Goal: Ask a question

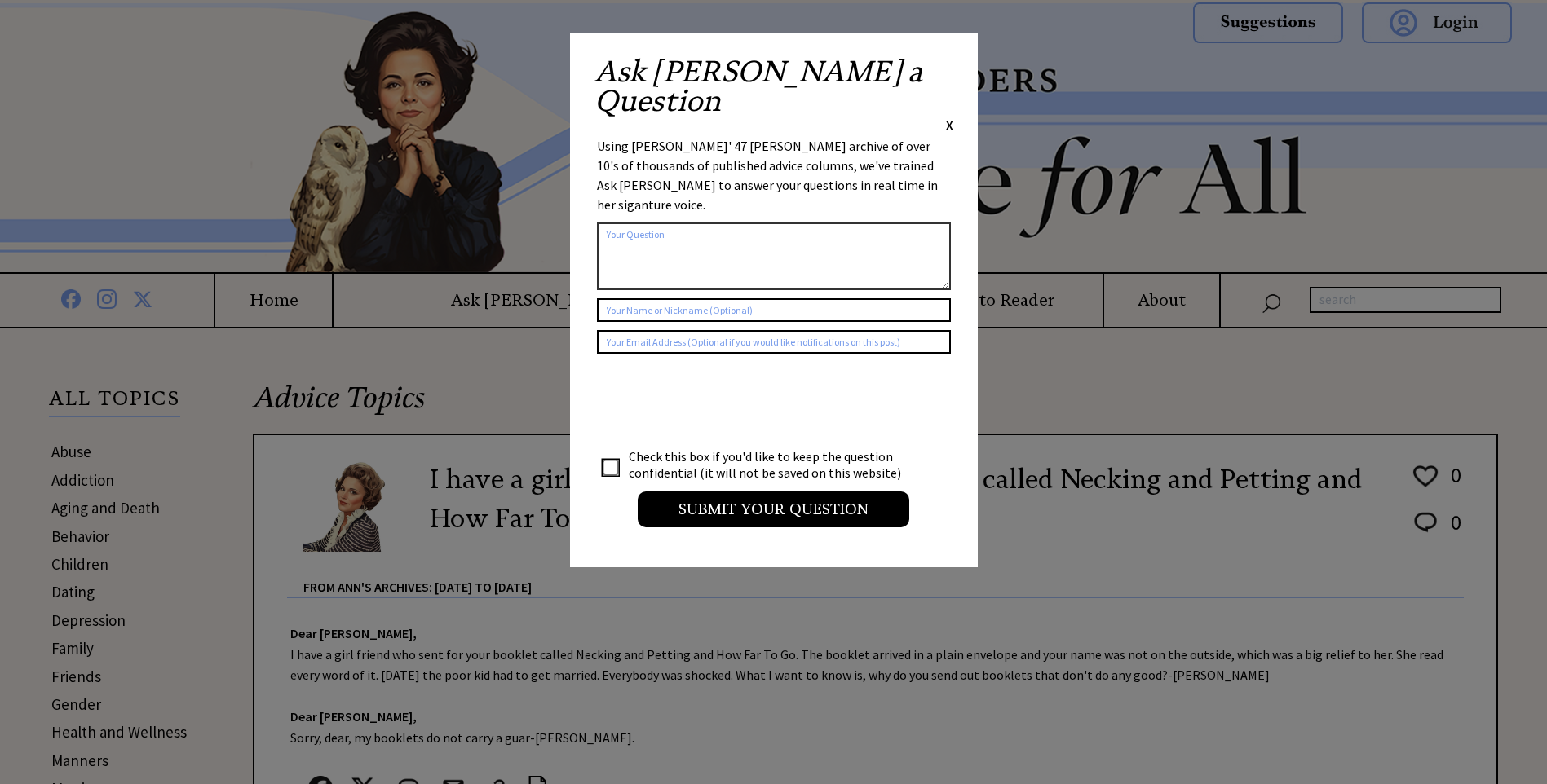
click at [644, 222] on textarea at bounding box center [774, 256] width 354 height 68
type textarea "how do you have sexual intercourse"
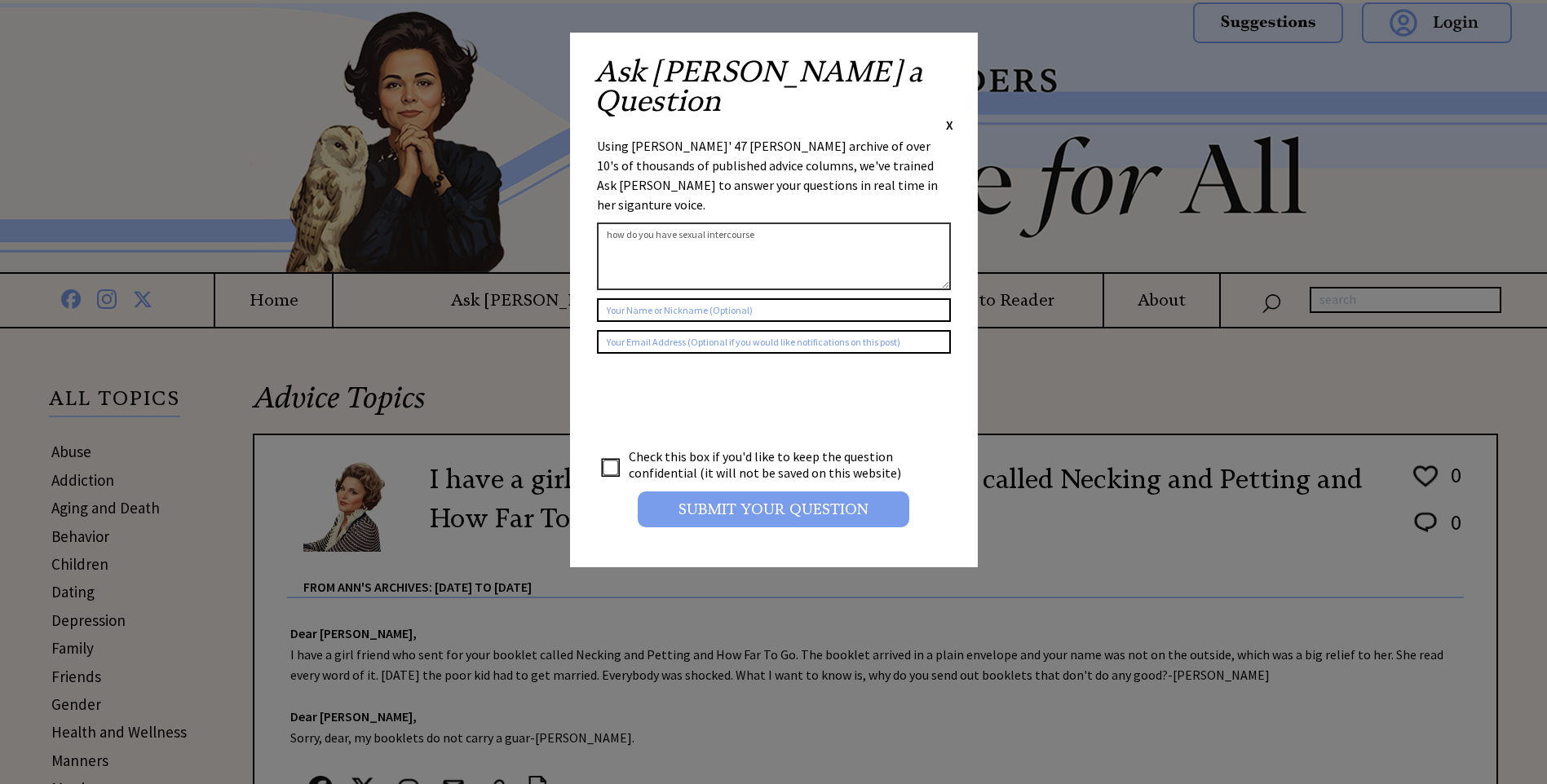
click at [698, 492] on input "Submit your Question" at bounding box center [774, 509] width 272 height 36
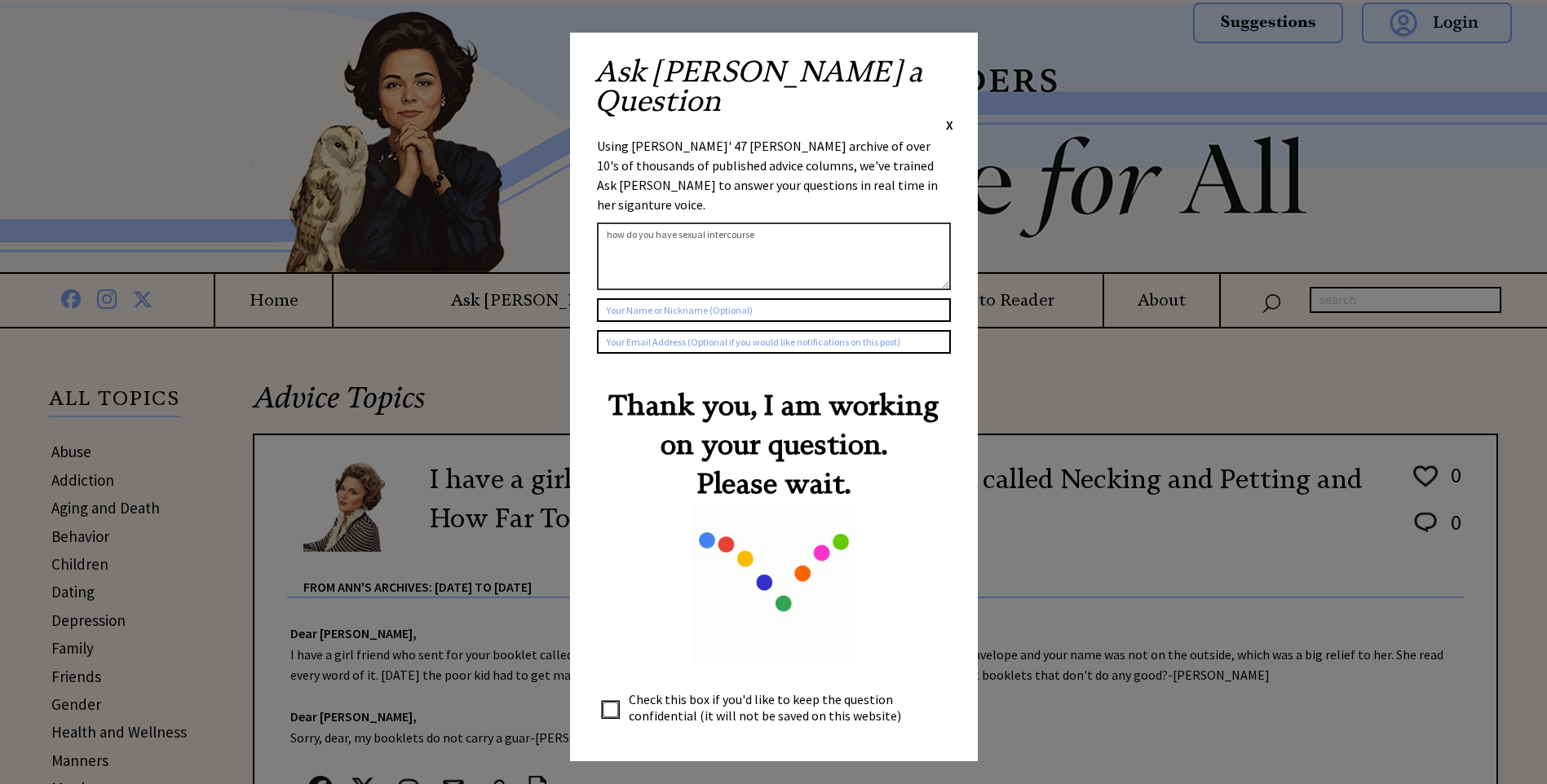
click at [616, 691] on td at bounding box center [612, 707] width 28 height 34
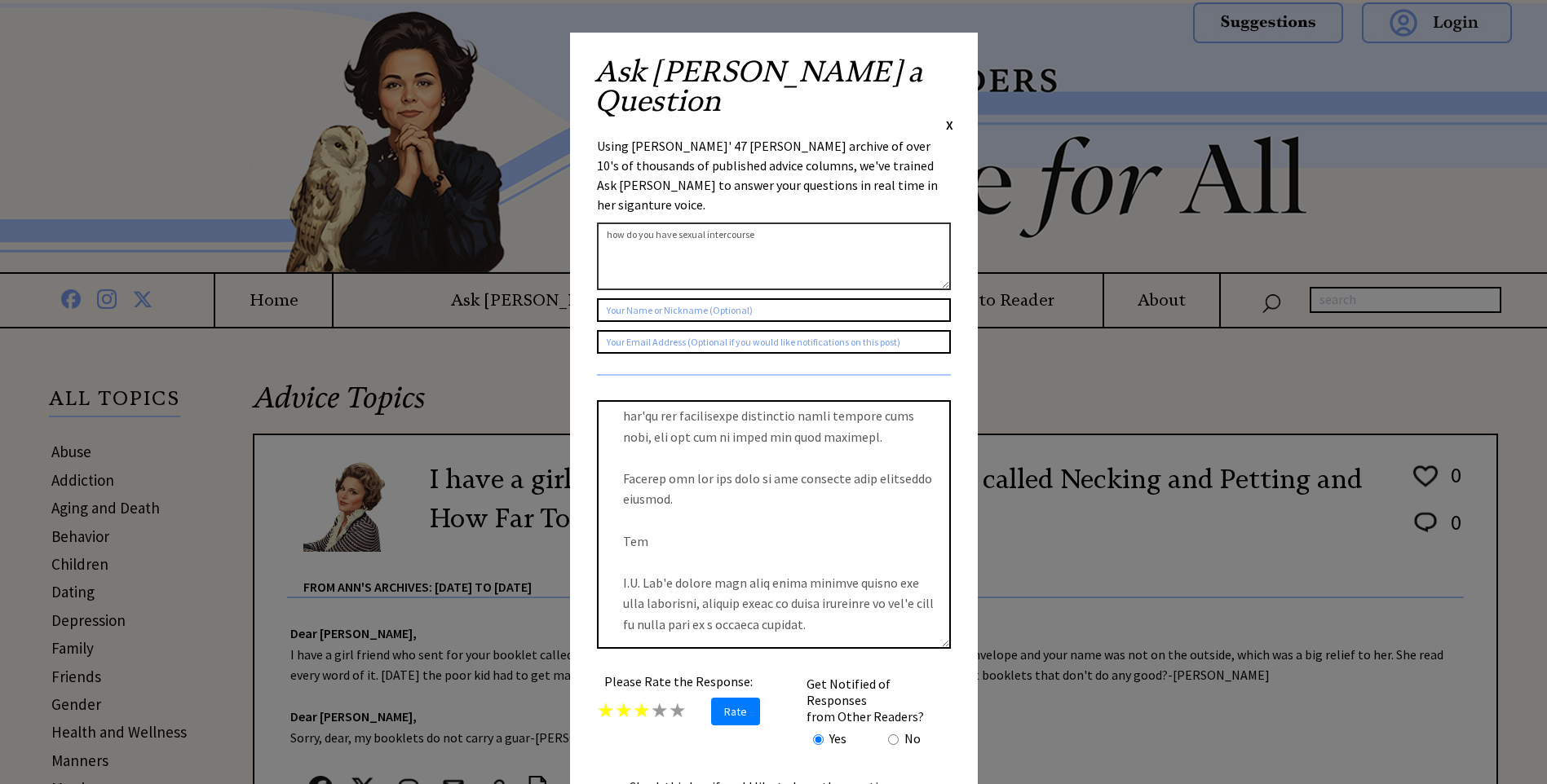
scroll to position [417, 0]
click at [613, 783] on input "checkbox" at bounding box center [611, 798] width 17 height 17
checkbox input "true"
click at [945, 66] on div "Ask Ann a Question X" at bounding box center [774, 95] width 359 height 77
click at [948, 116] on span "X" at bounding box center [950, 125] width 7 height 17
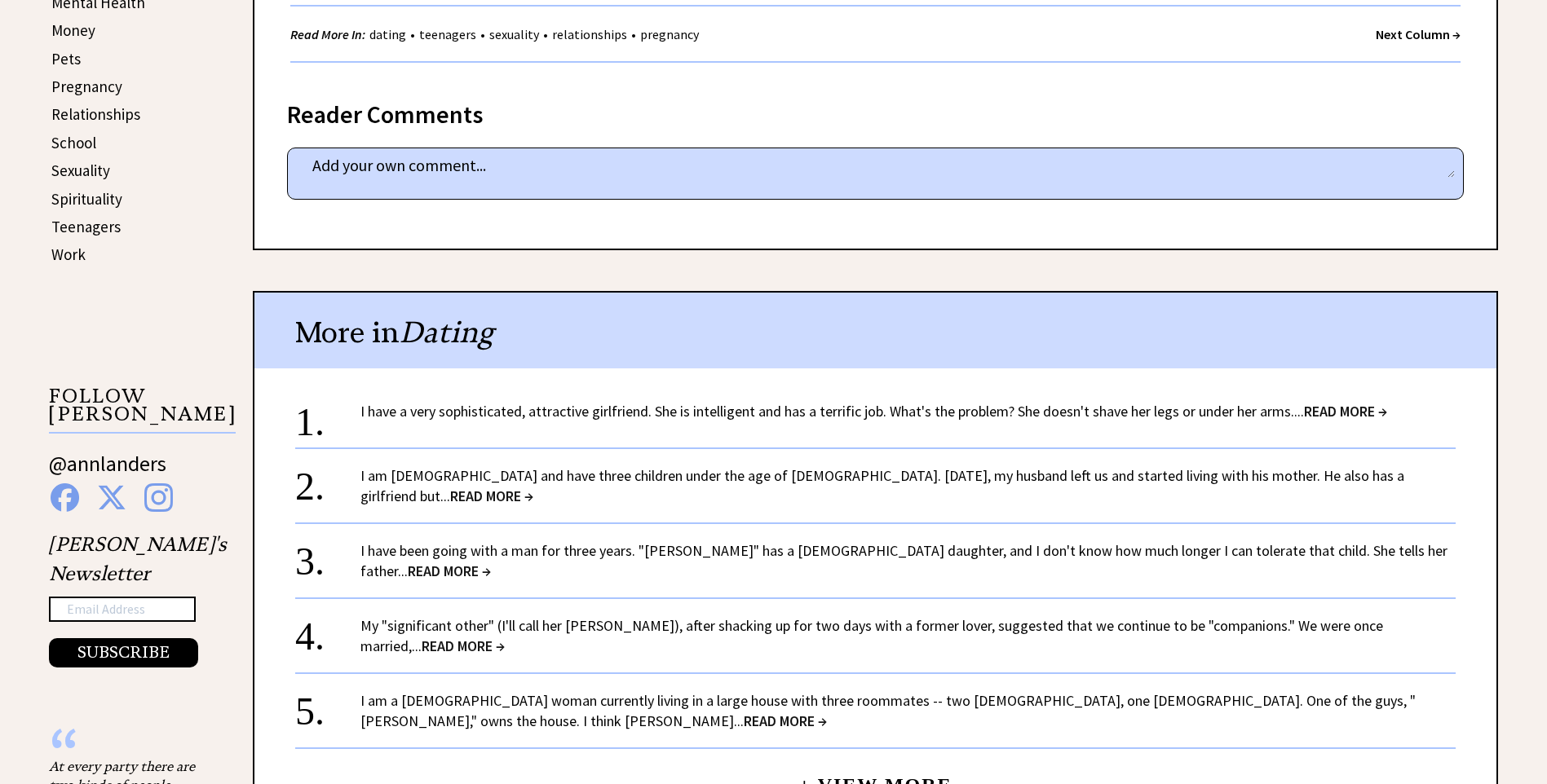
scroll to position [815, 0]
click at [491, 561] on span "READ MORE →" at bounding box center [449, 570] width 83 height 19
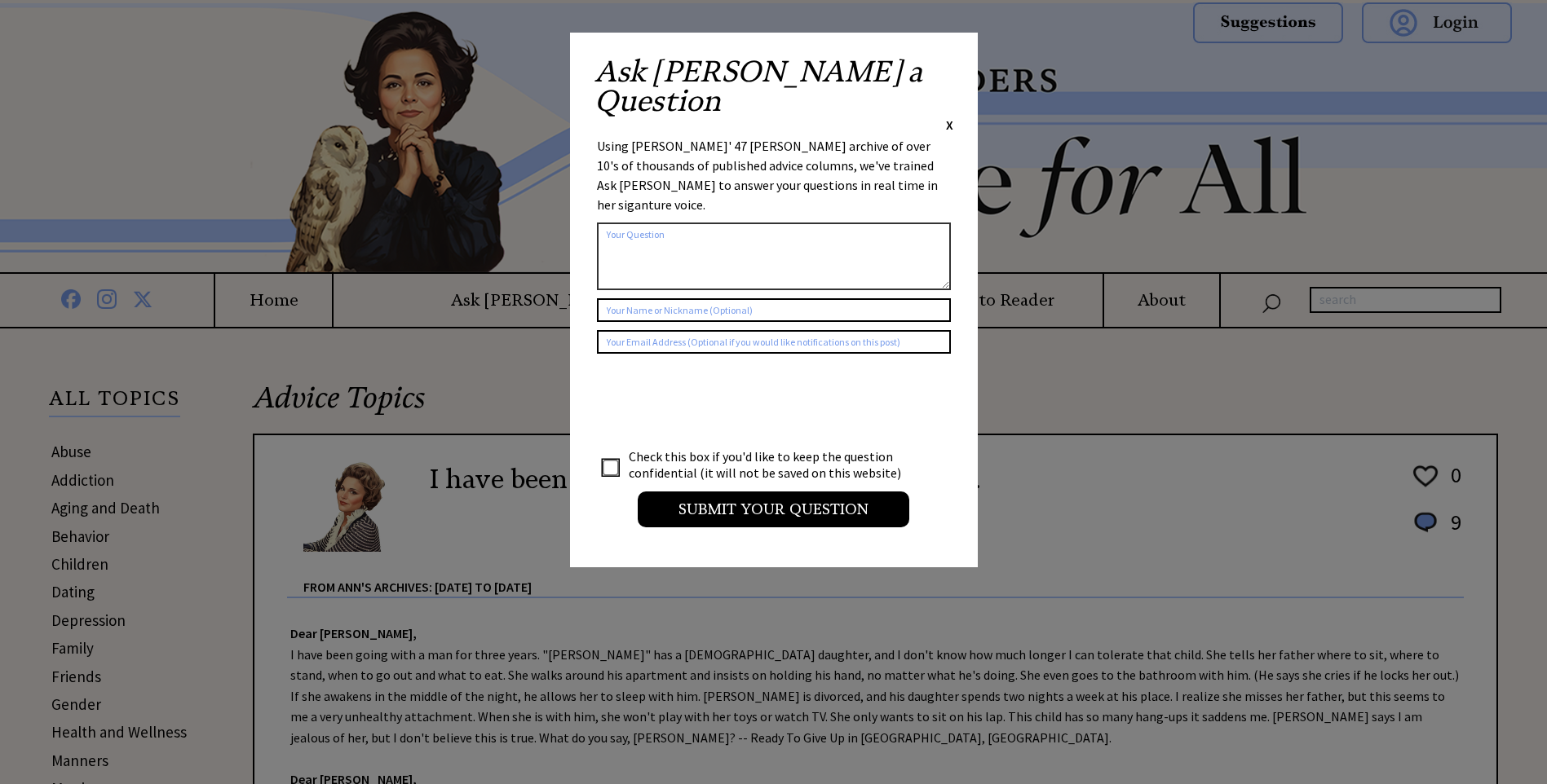
click at [949, 116] on span "X" at bounding box center [950, 125] width 7 height 17
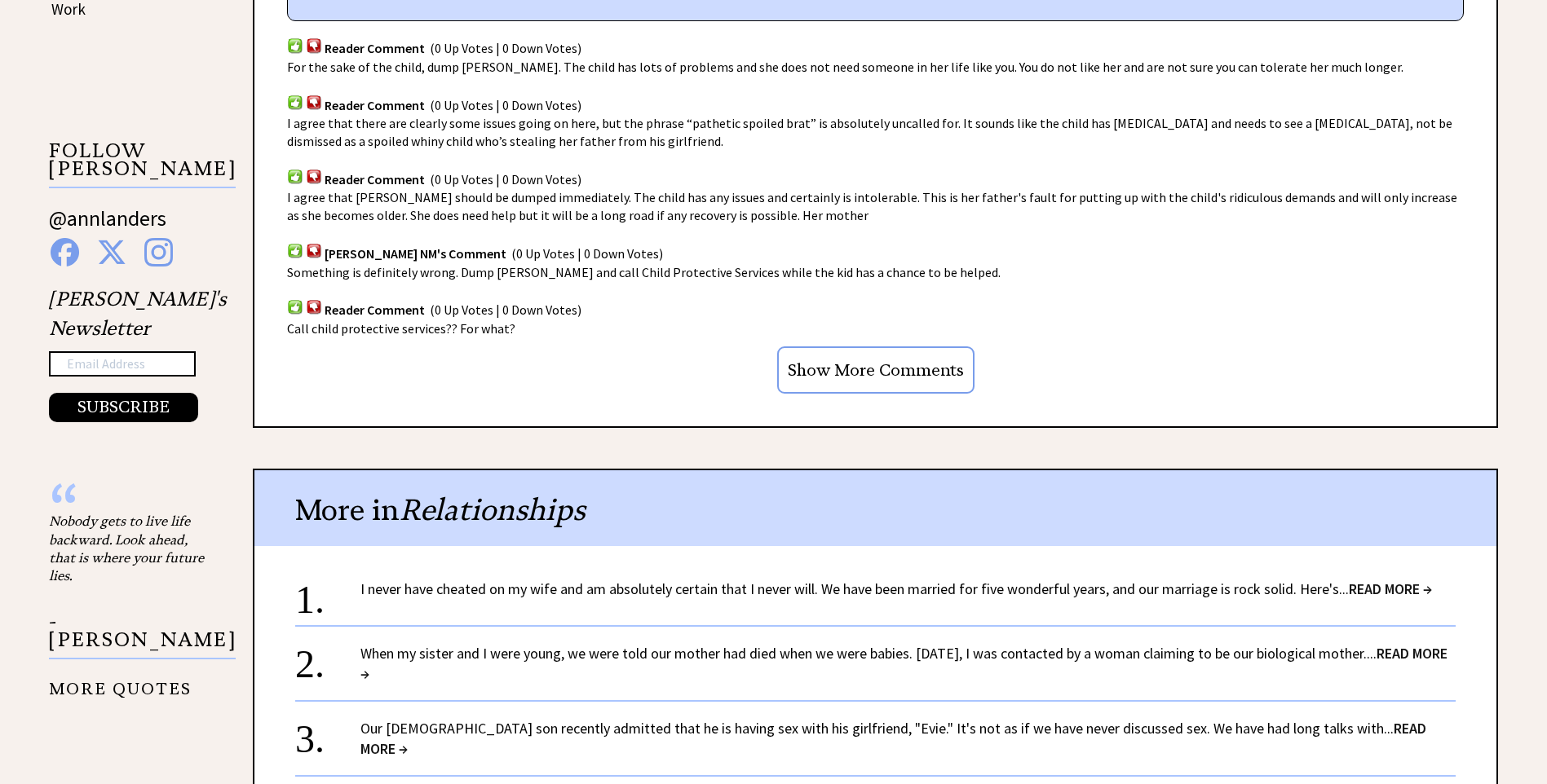
scroll to position [1142, 0]
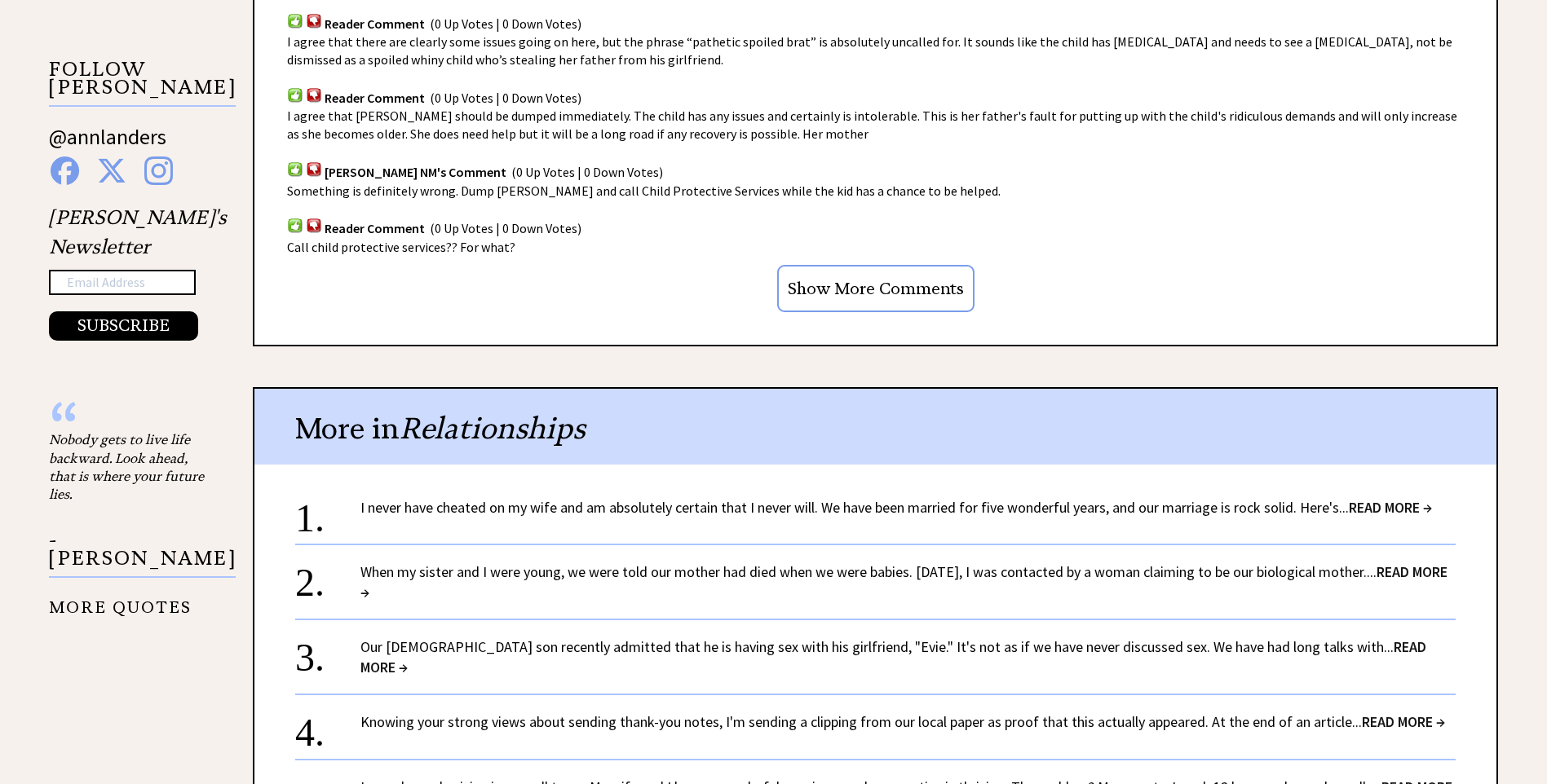
click at [1378, 510] on span "READ MORE →" at bounding box center [1390, 507] width 83 height 19
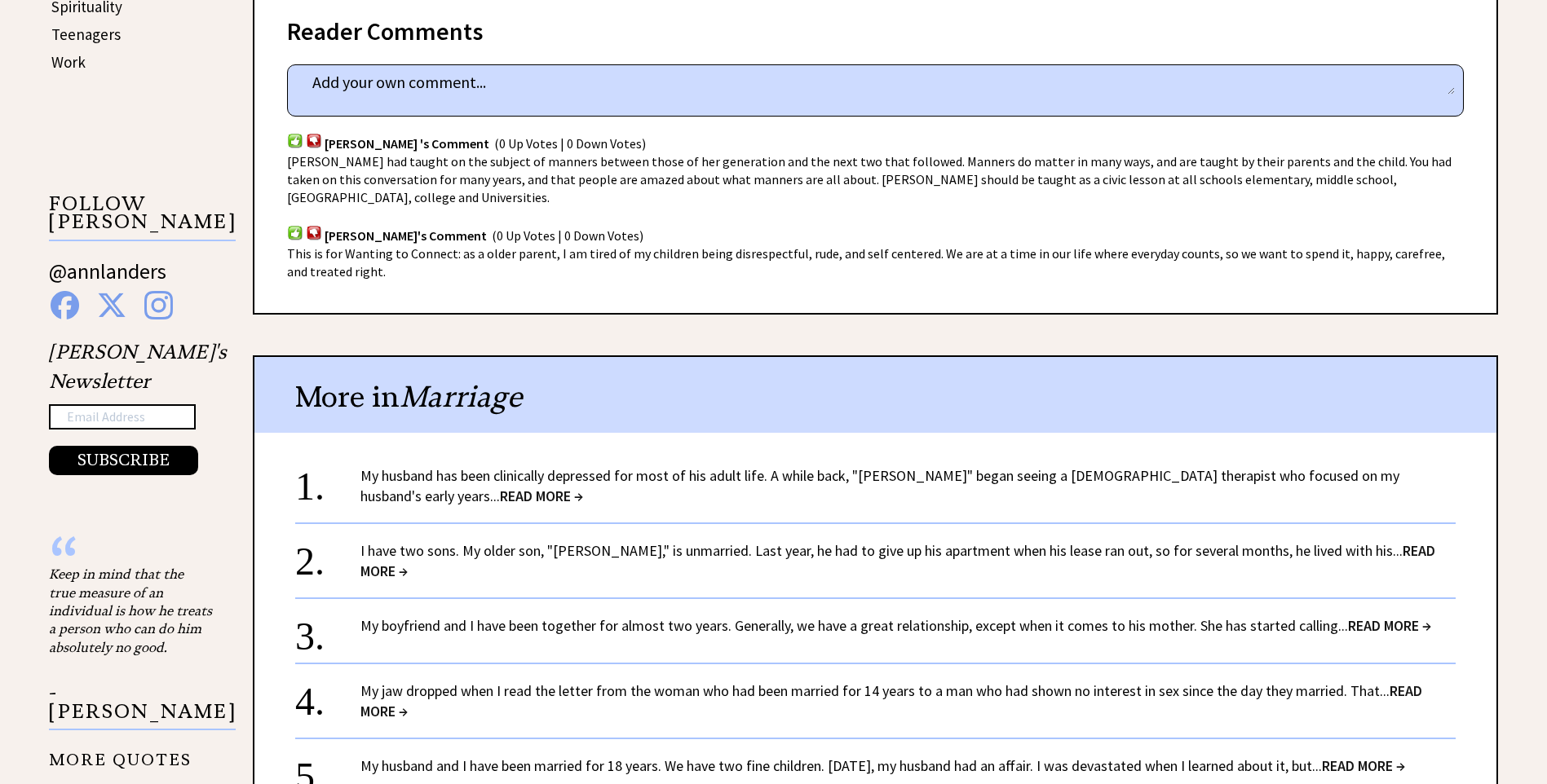
scroll to position [1142, 0]
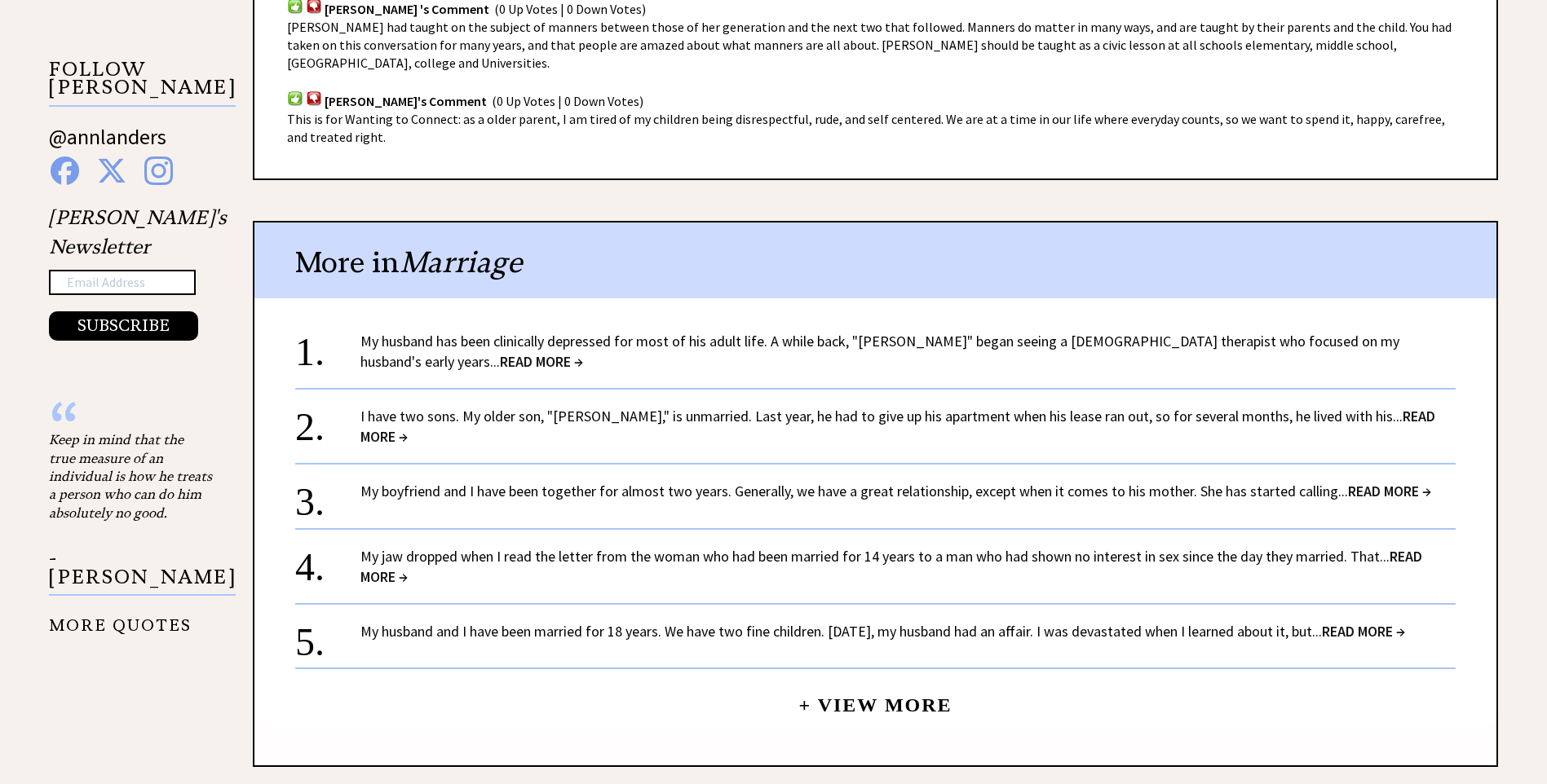
click at [583, 352] on span "READ MORE →" at bounding box center [541, 361] width 83 height 19
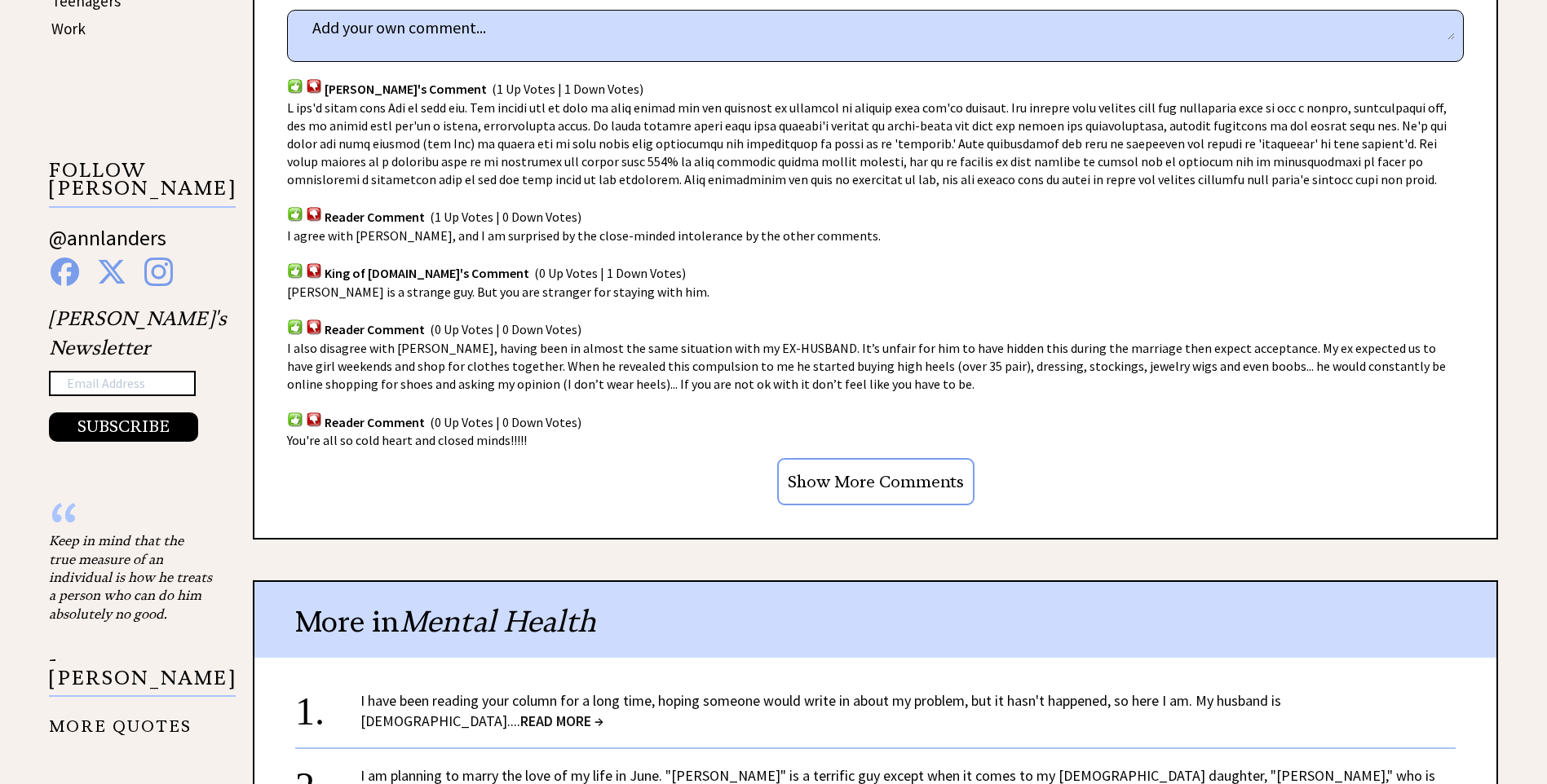
scroll to position [1060, 0]
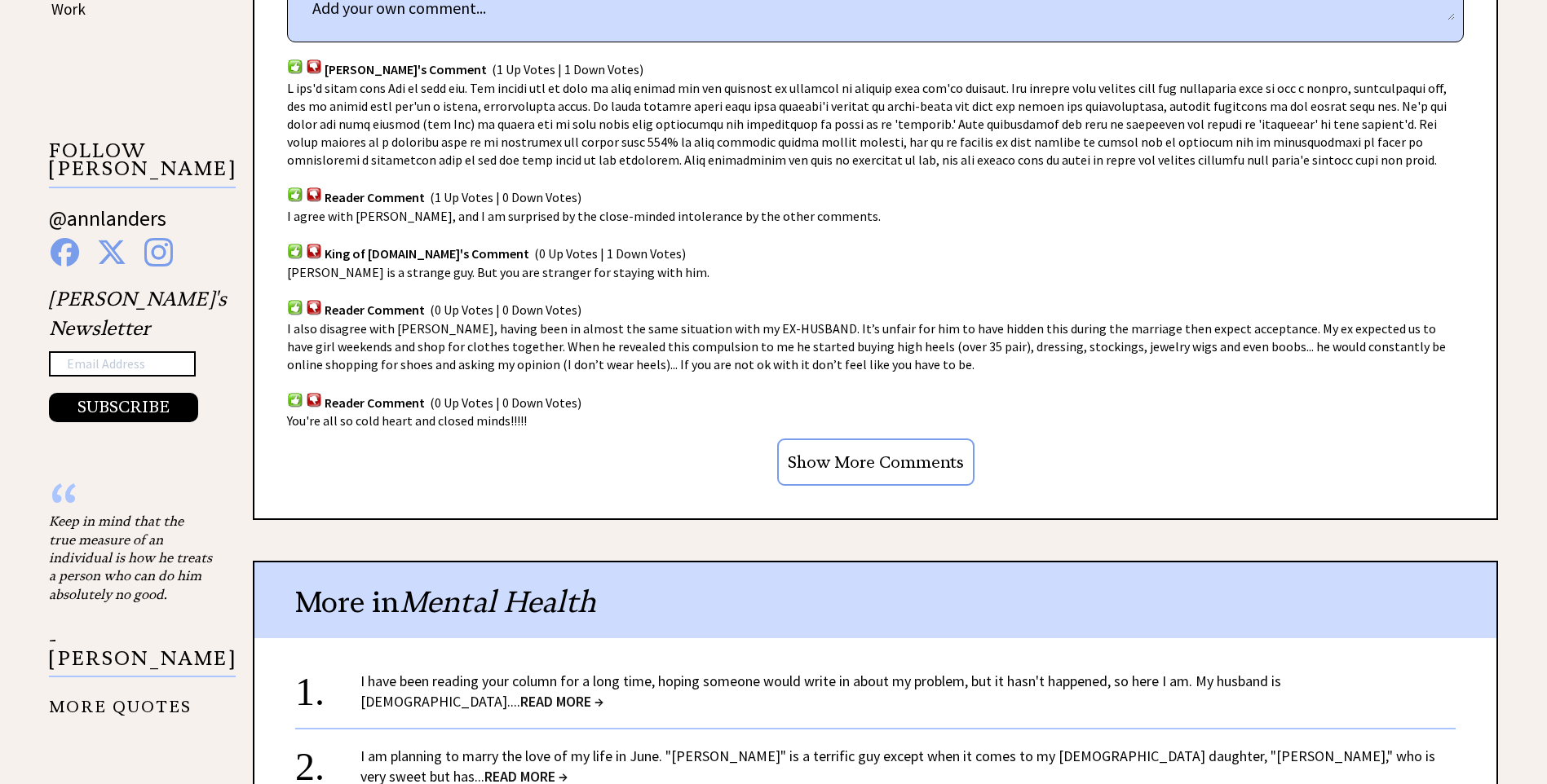
click at [908, 470] on input "Show More Comments" at bounding box center [876, 462] width 198 height 47
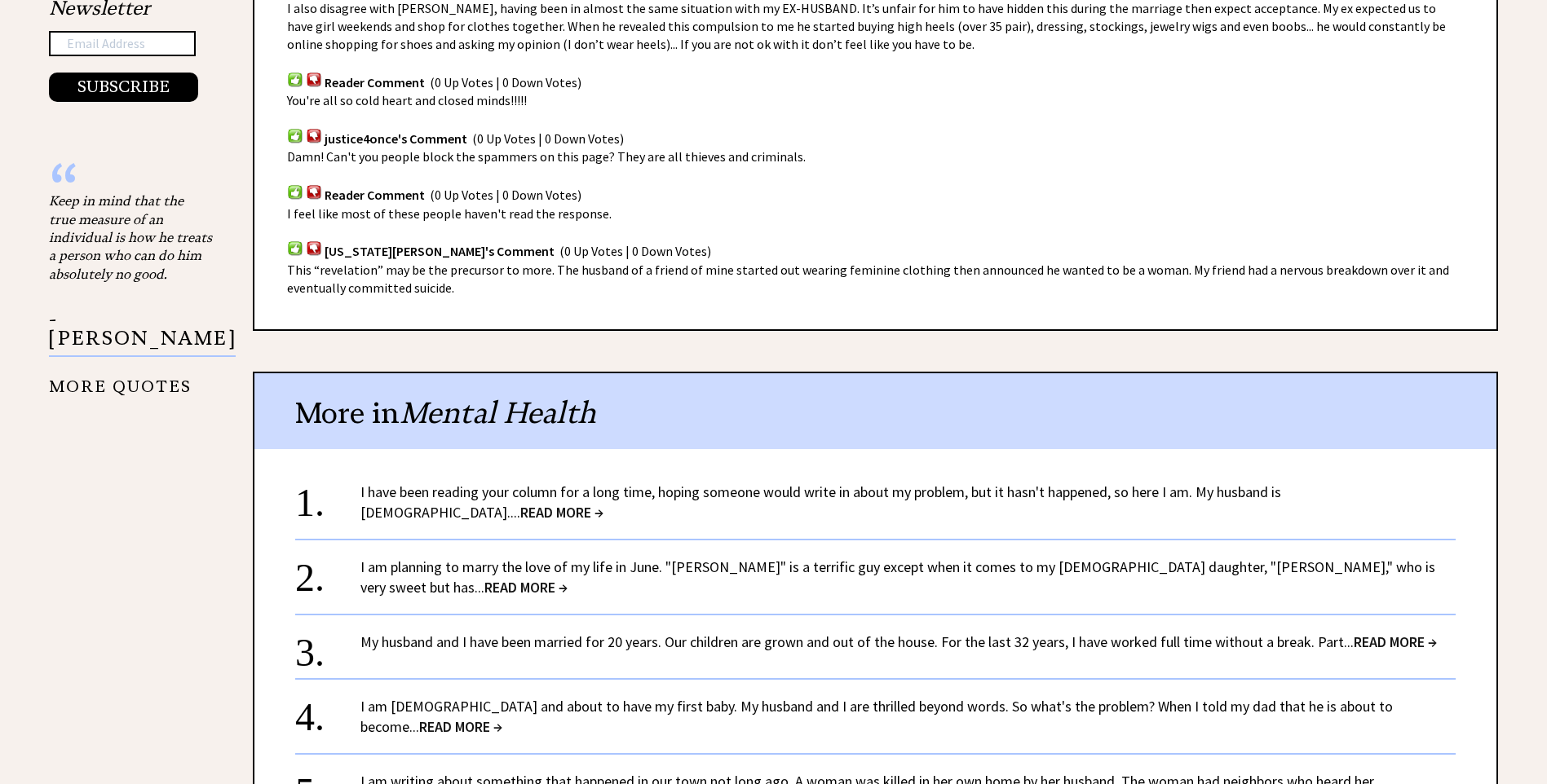
scroll to position [1386, 0]
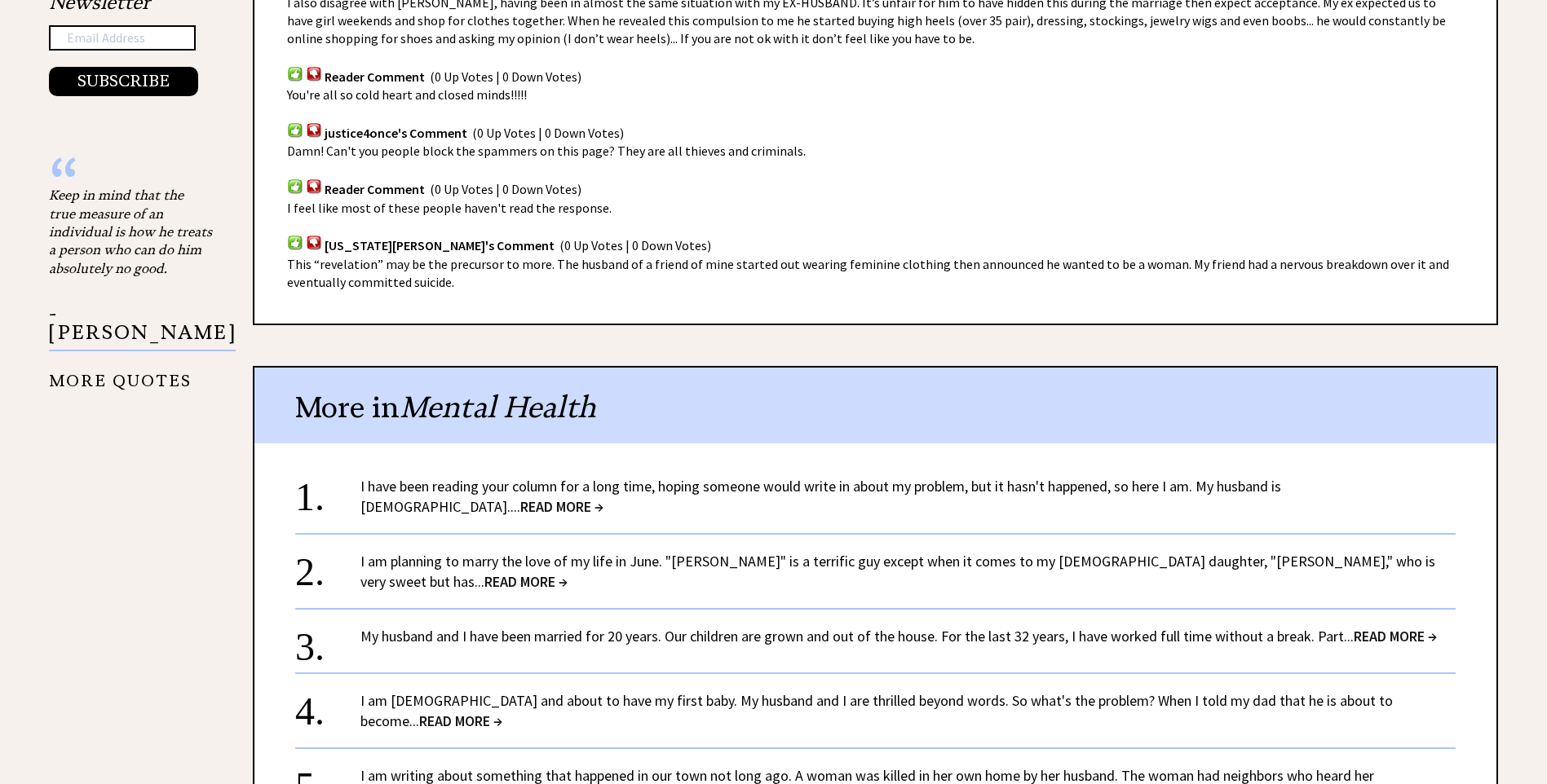
click at [603, 497] on span "READ MORE →" at bounding box center [562, 506] width 83 height 19
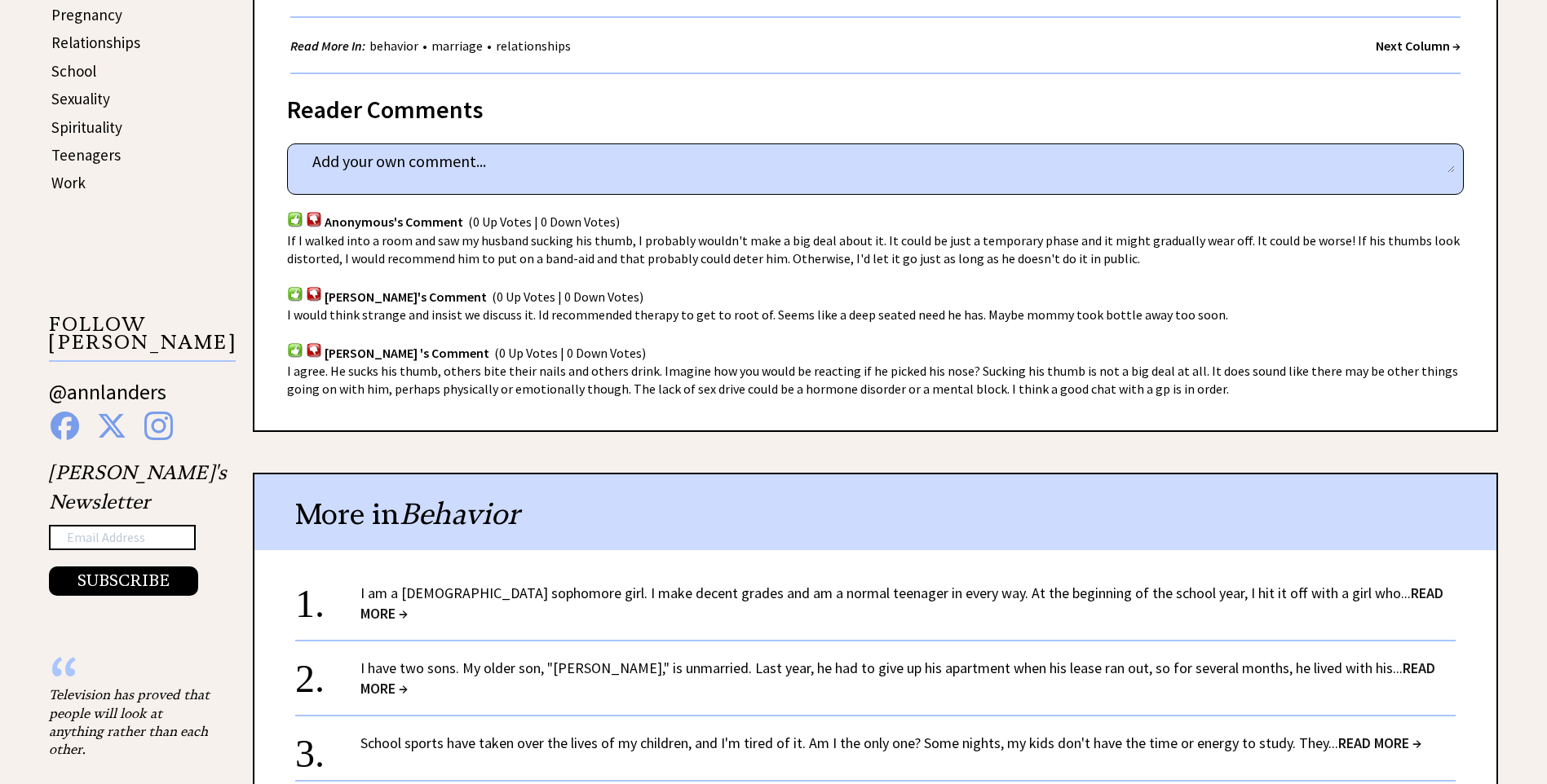
scroll to position [897, 0]
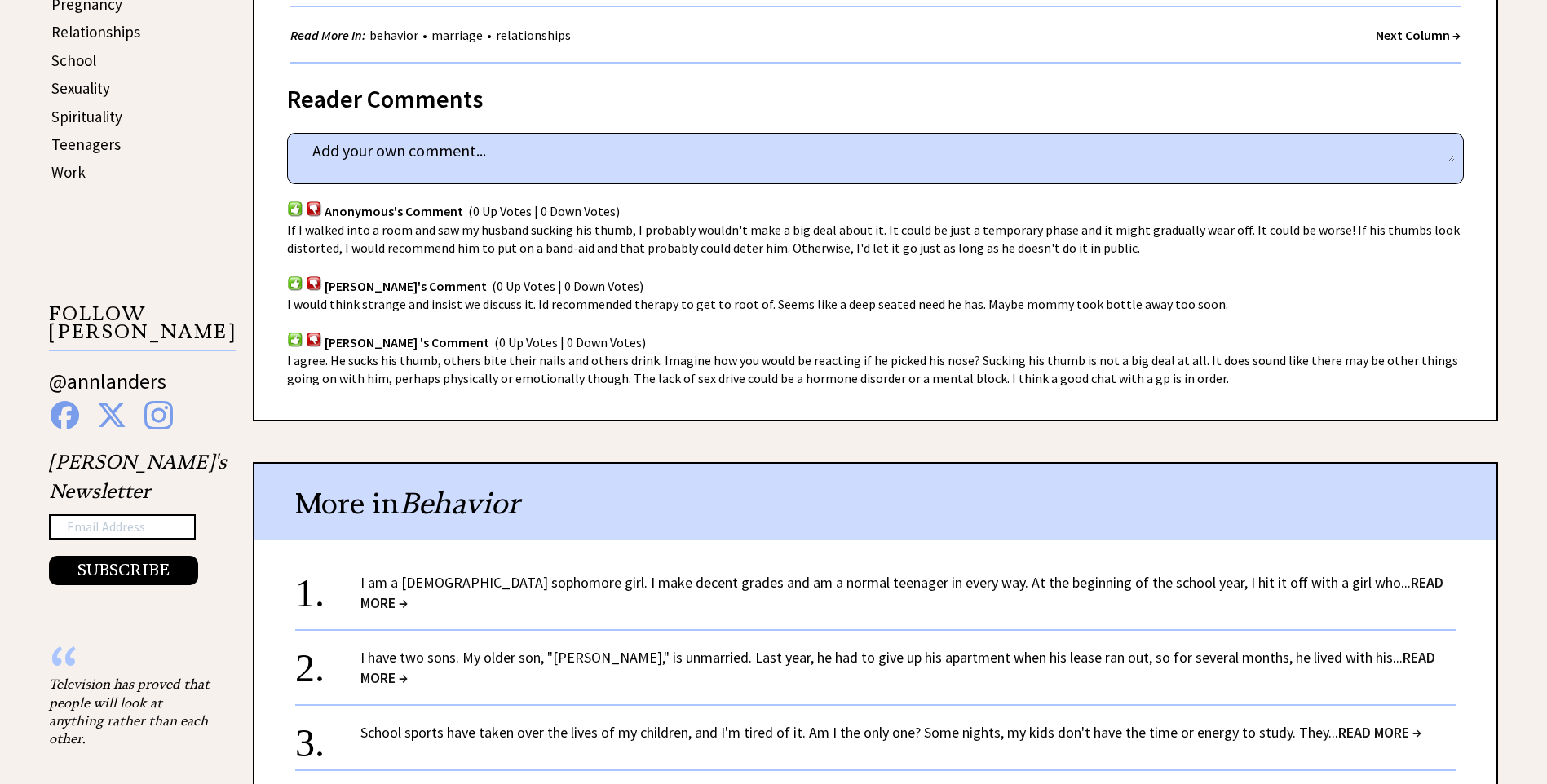
click at [1378, 583] on span "READ MORE →" at bounding box center [902, 592] width 1083 height 39
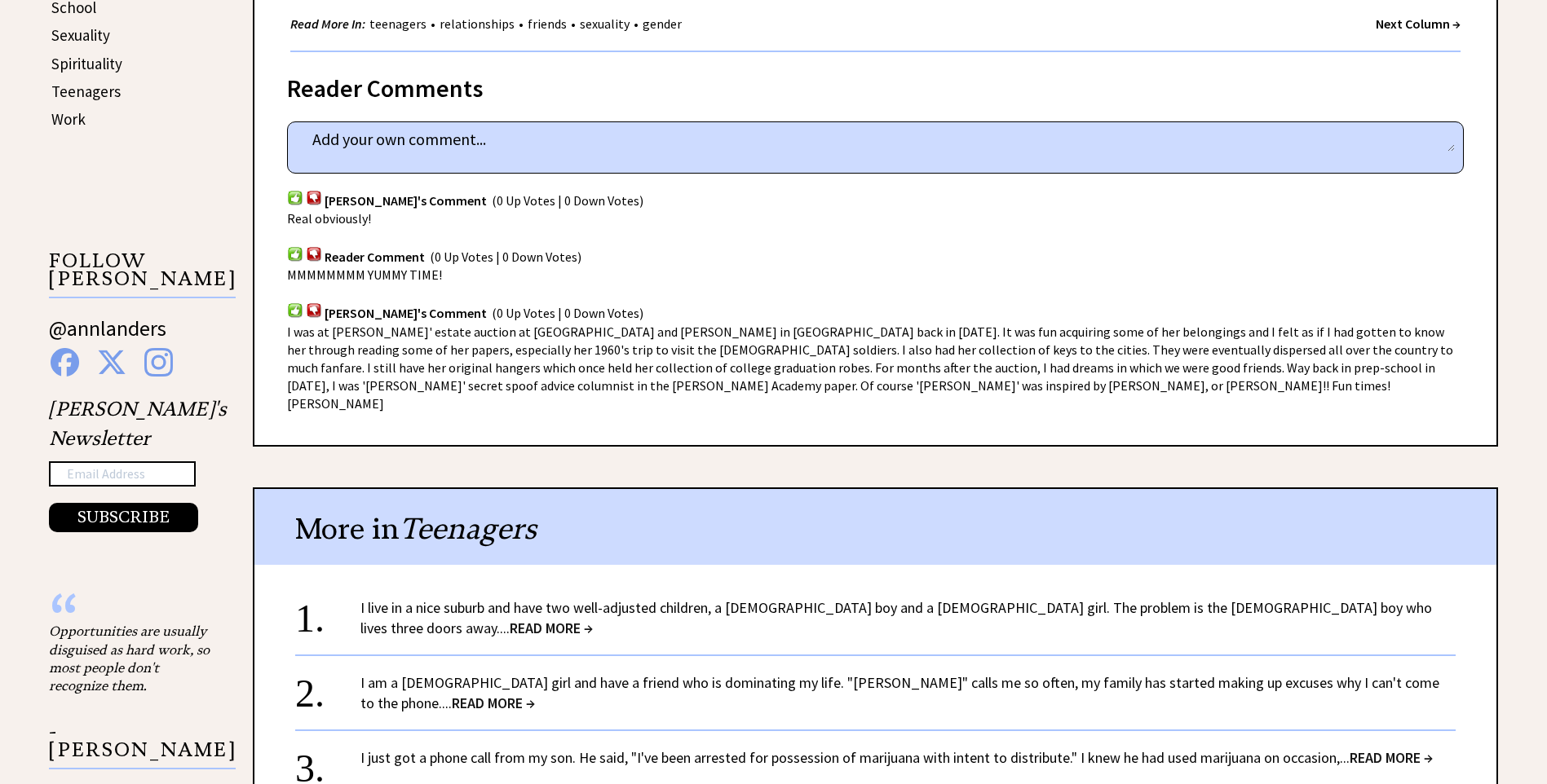
scroll to position [978, 0]
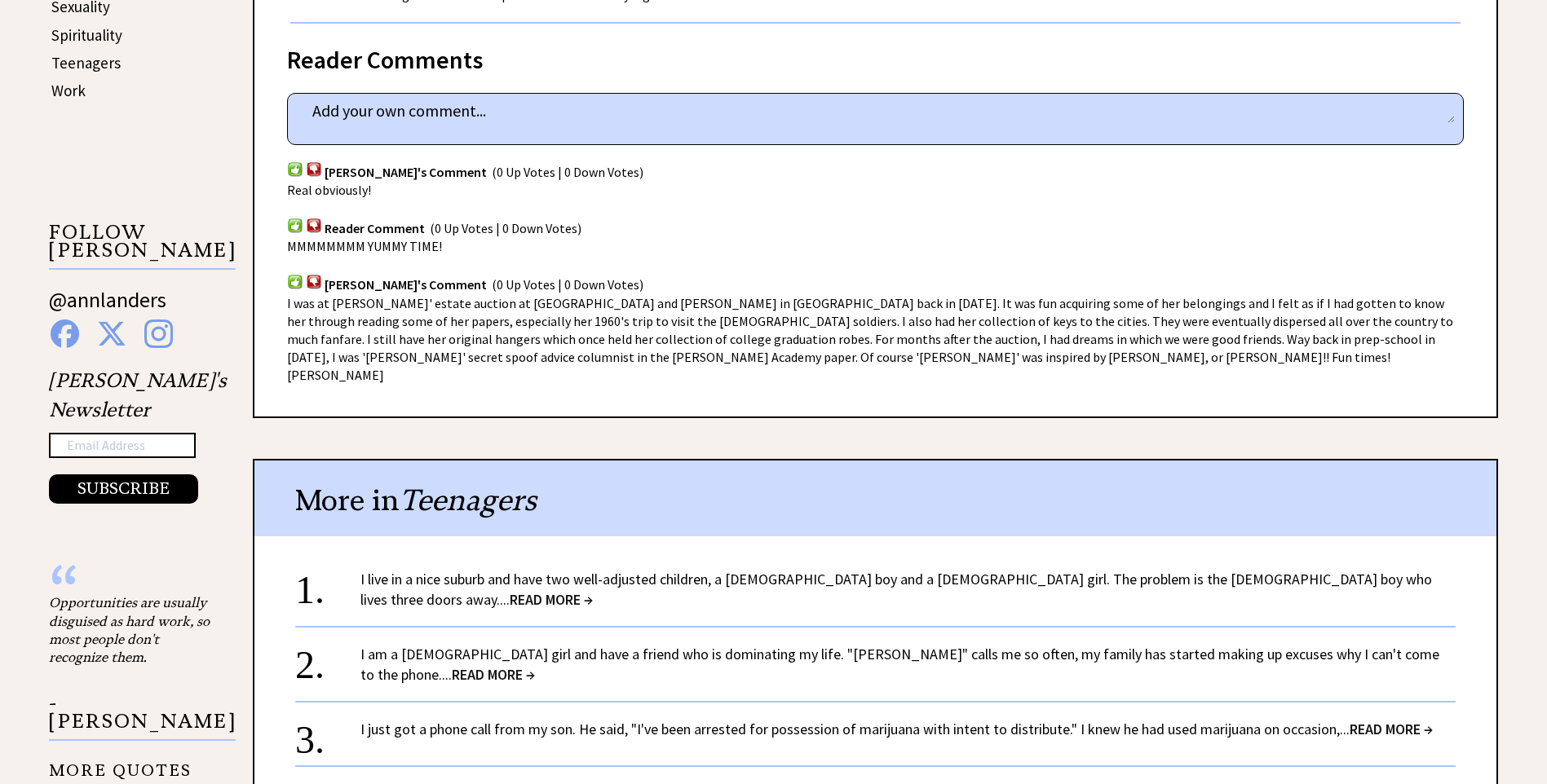
click at [593, 591] on span "READ MORE →" at bounding box center [551, 600] width 83 height 19
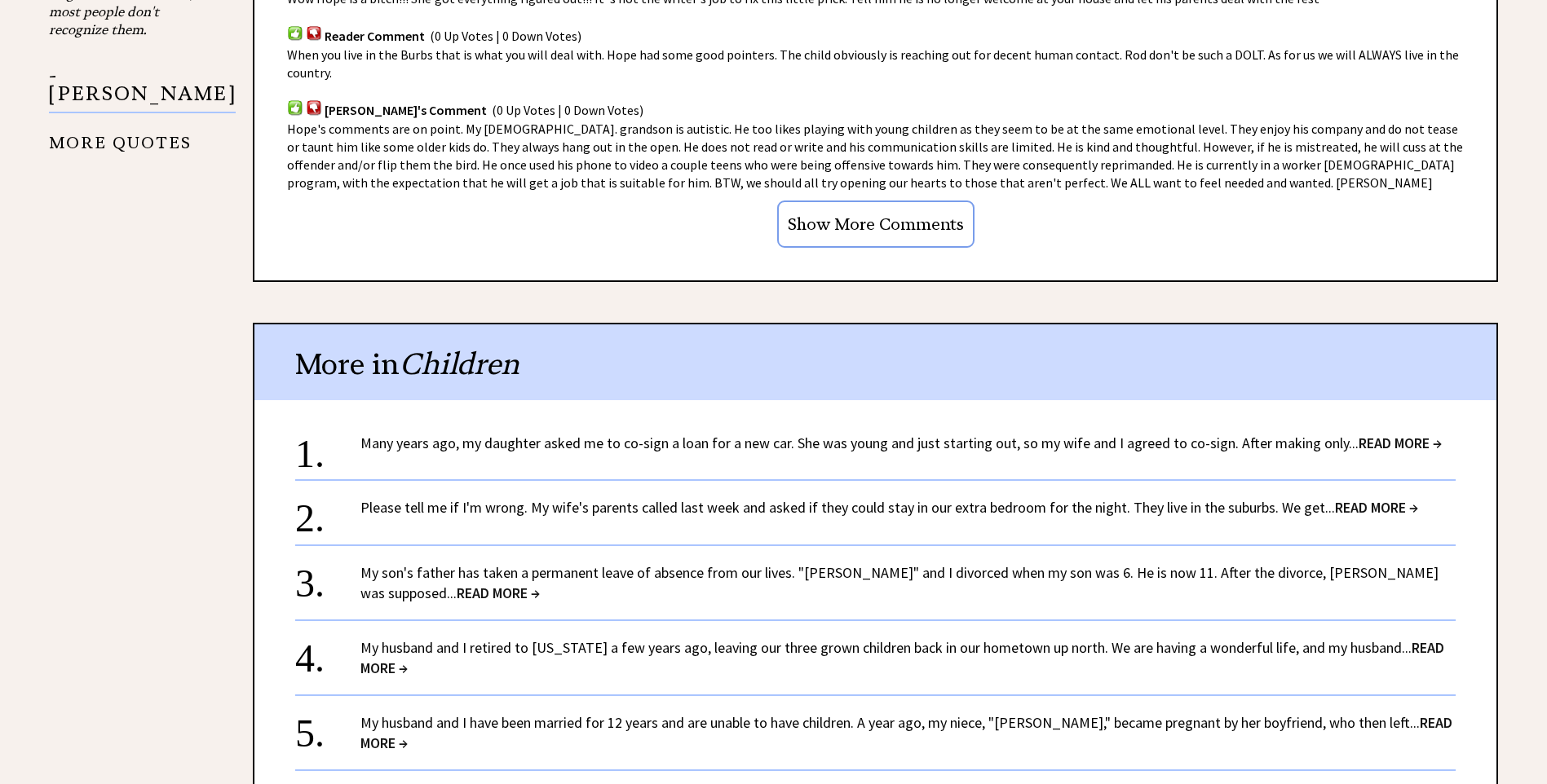
scroll to position [1631, 0]
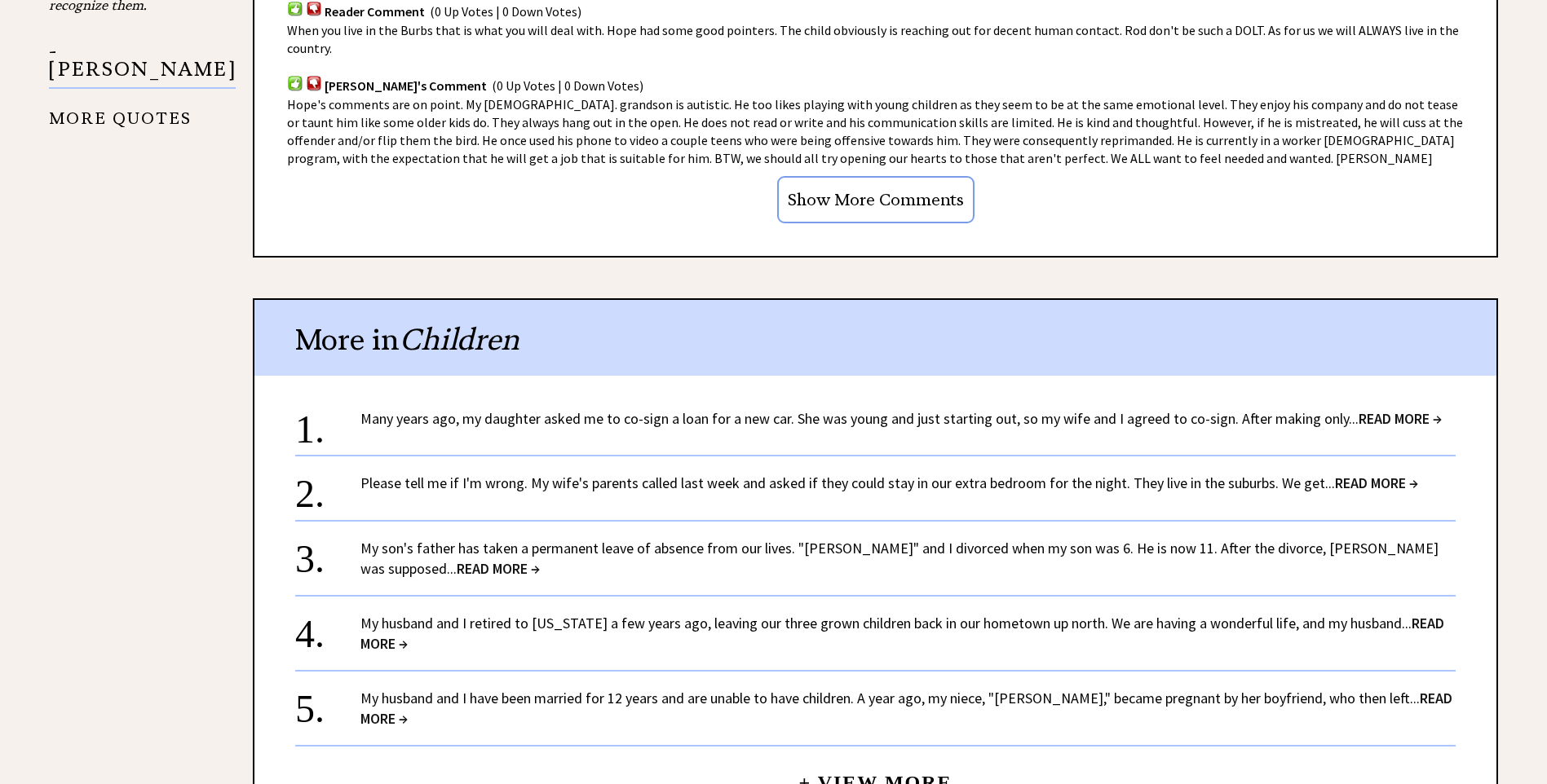
click at [1389, 409] on span "READ MORE →" at bounding box center [1400, 418] width 83 height 19
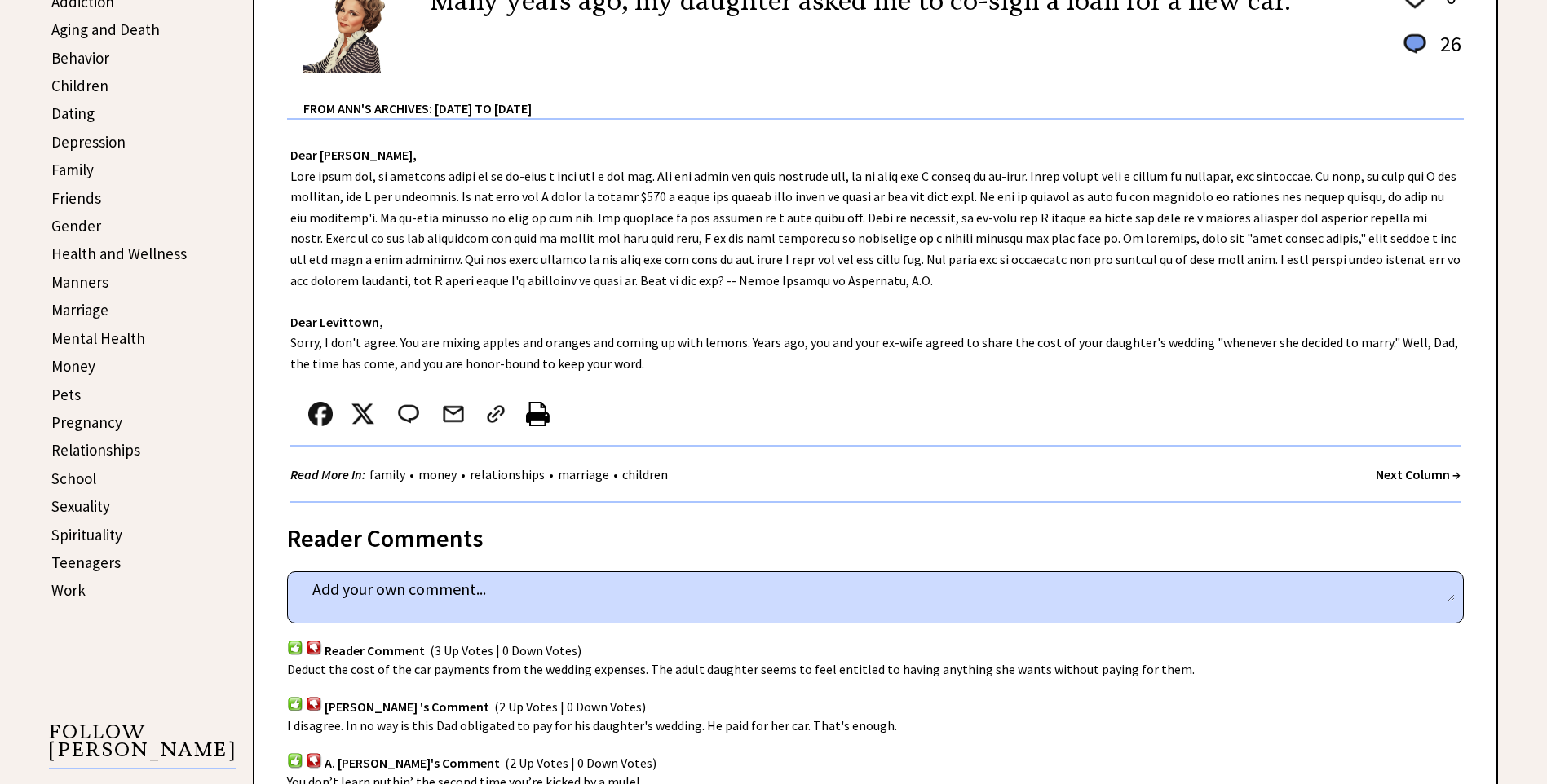
scroll to position [407, 0]
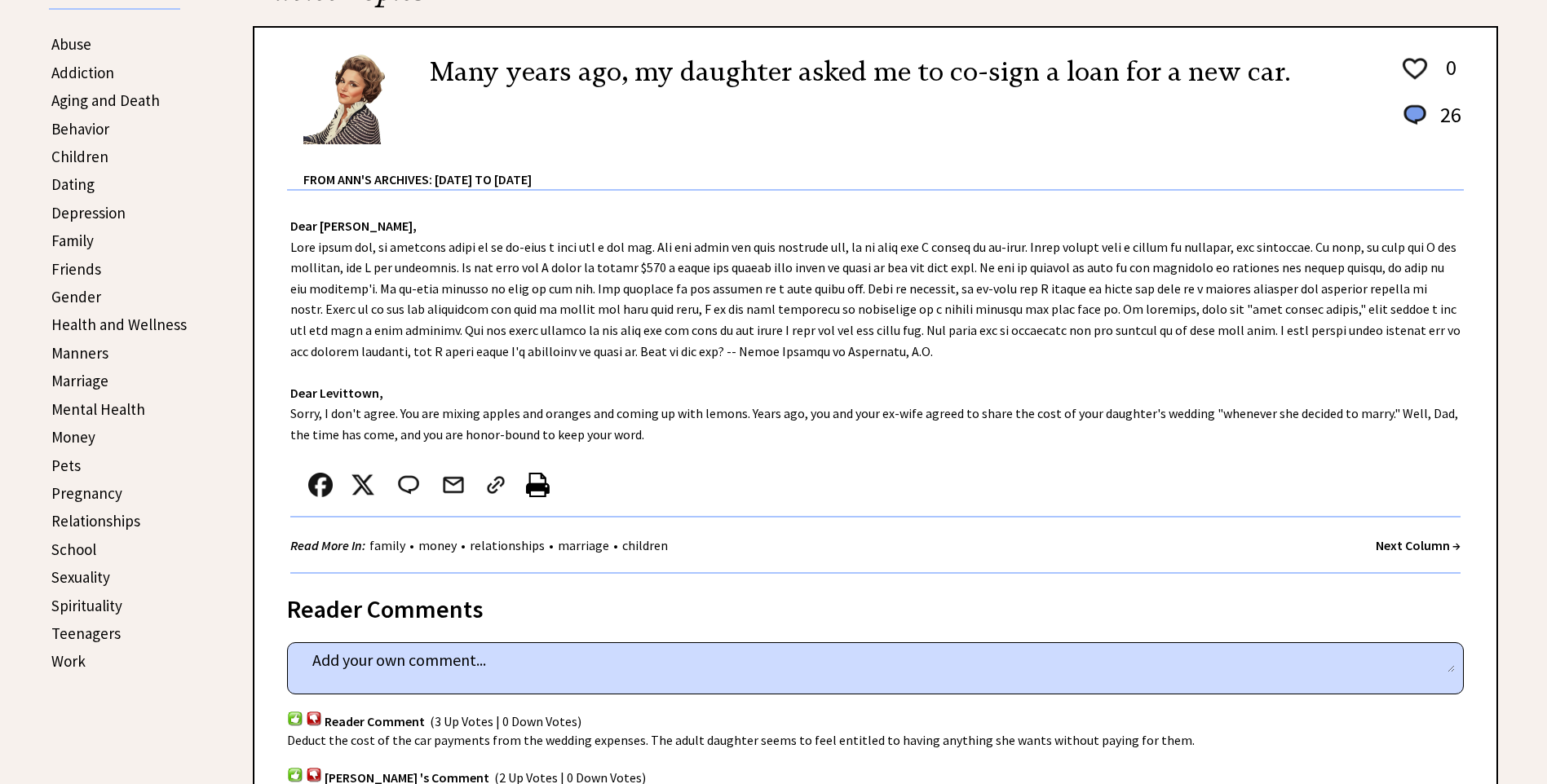
click at [85, 573] on link "Sexuality" at bounding box center [80, 577] width 59 height 20
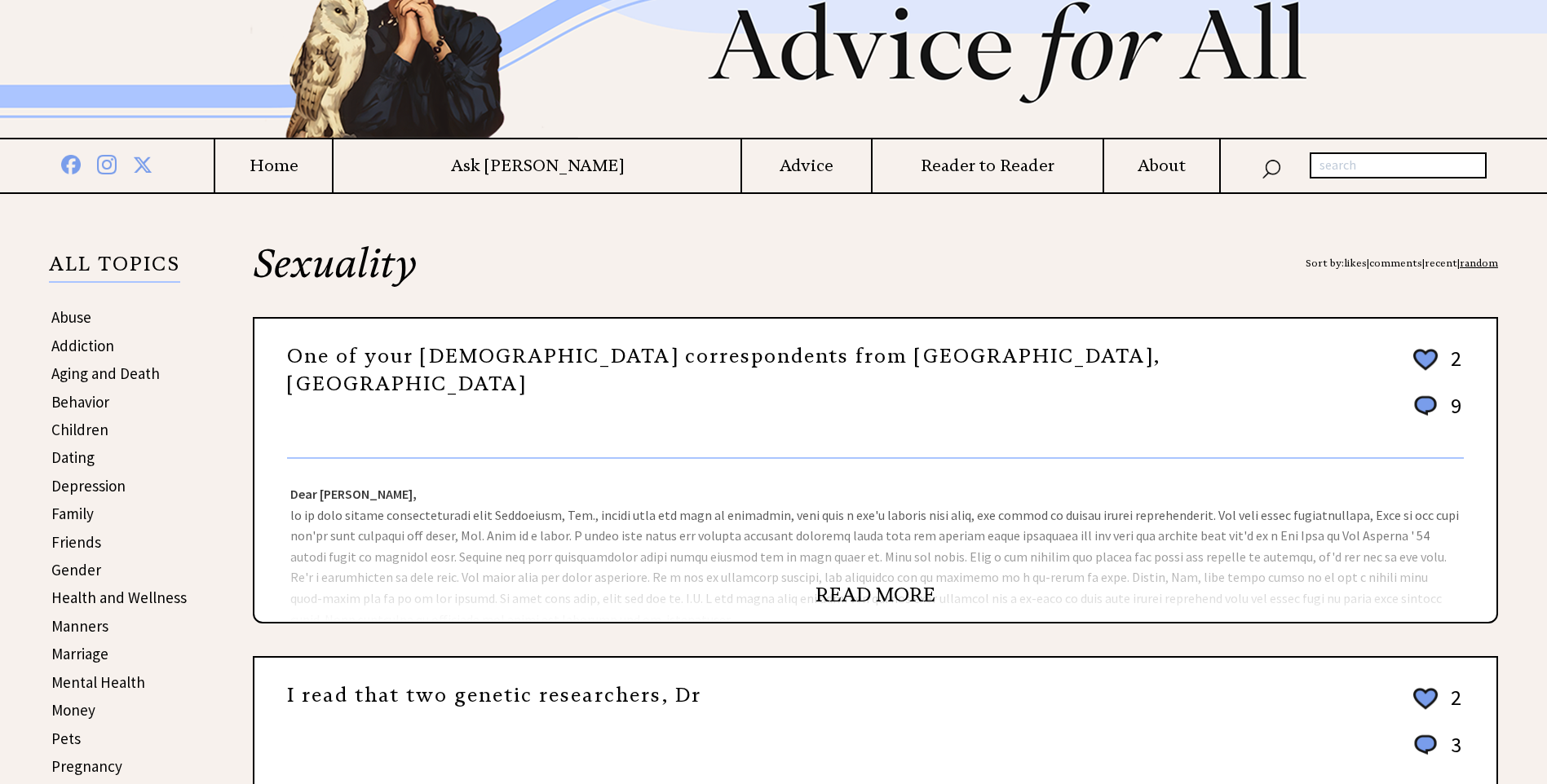
scroll to position [163, 0]
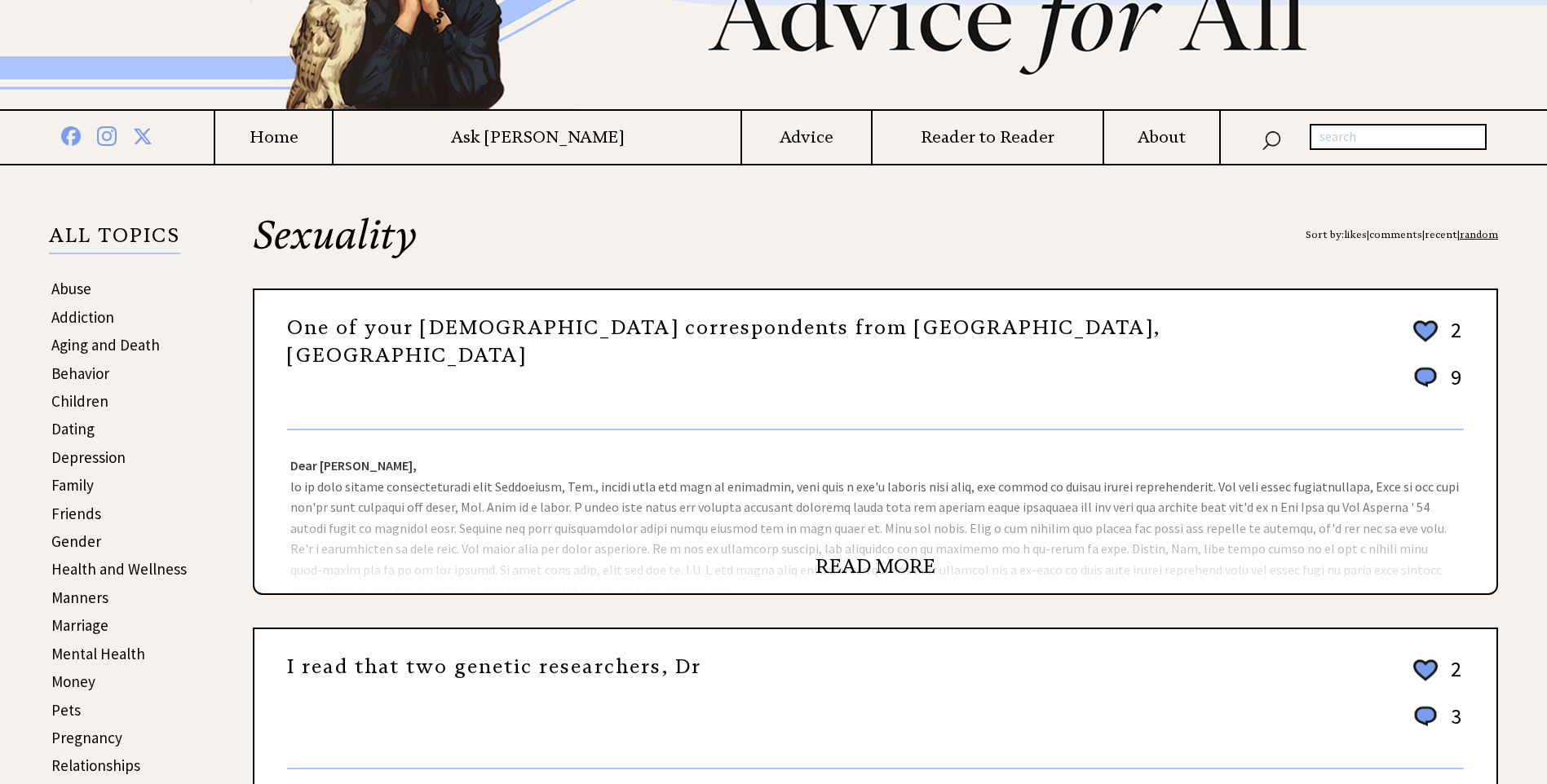
click at [862, 569] on link "READ MORE" at bounding box center [875, 567] width 120 height 25
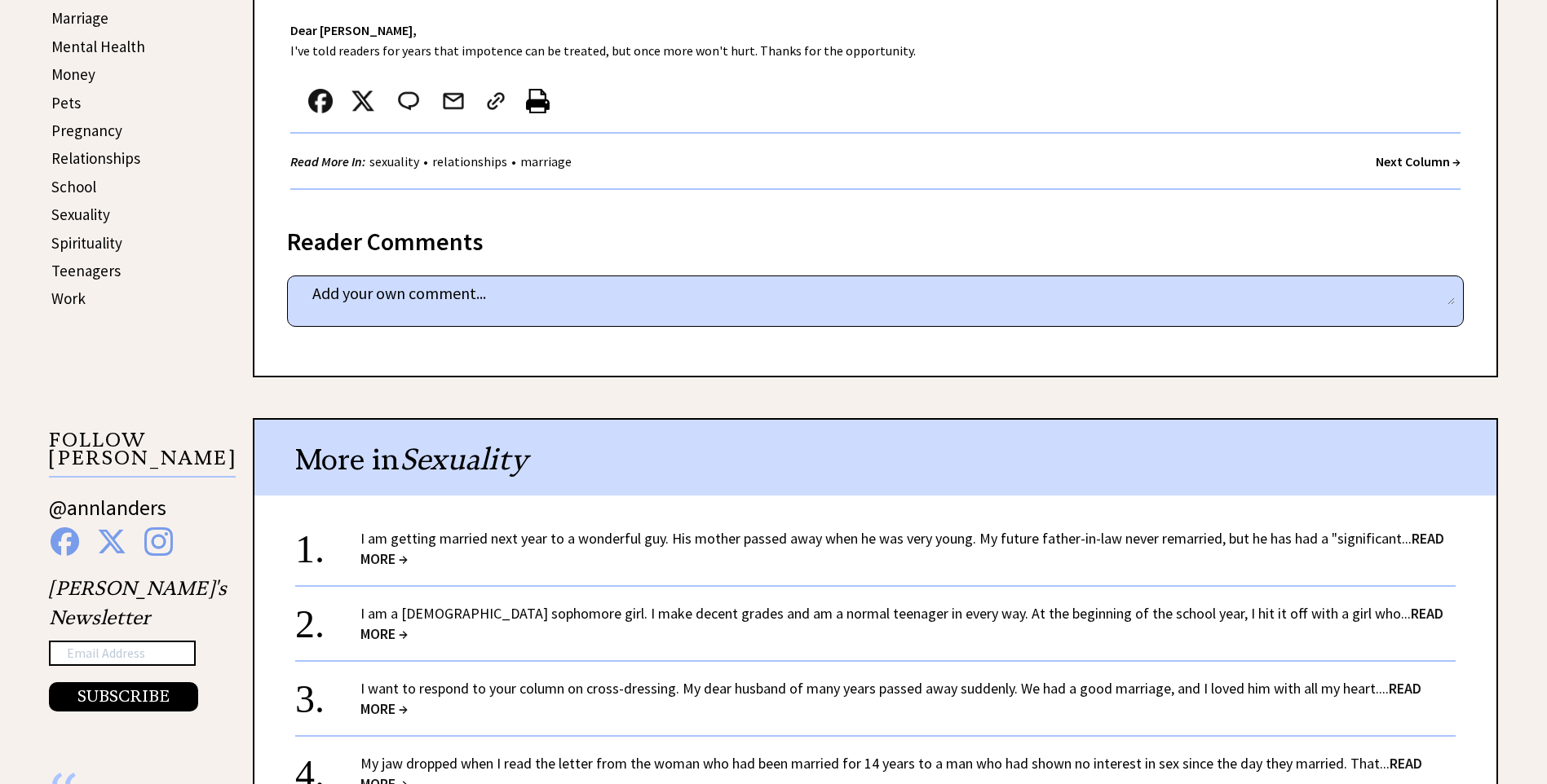
scroll to position [815, 0]
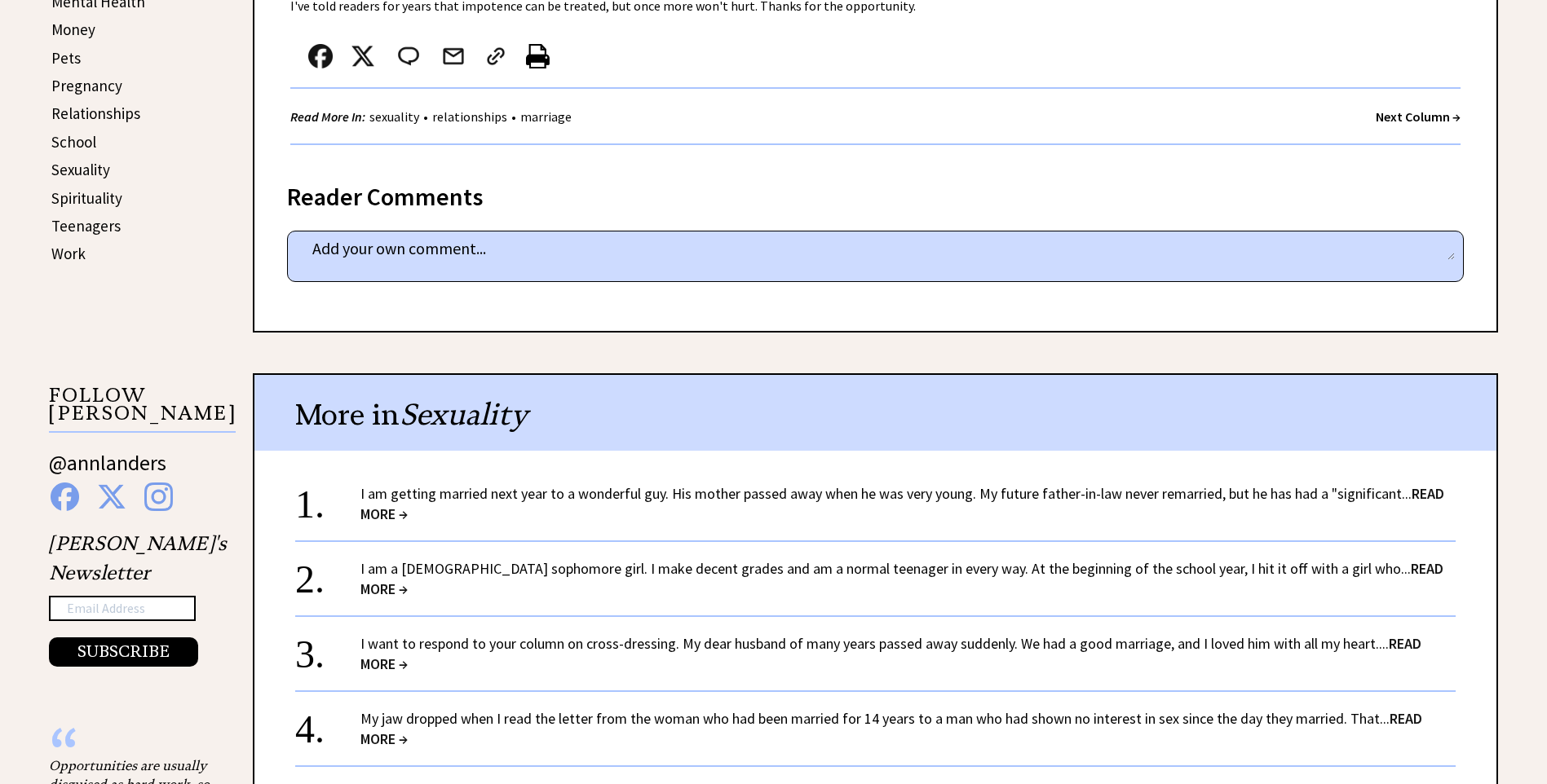
click at [1420, 487] on span "READ MORE →" at bounding box center [902, 503] width 1084 height 39
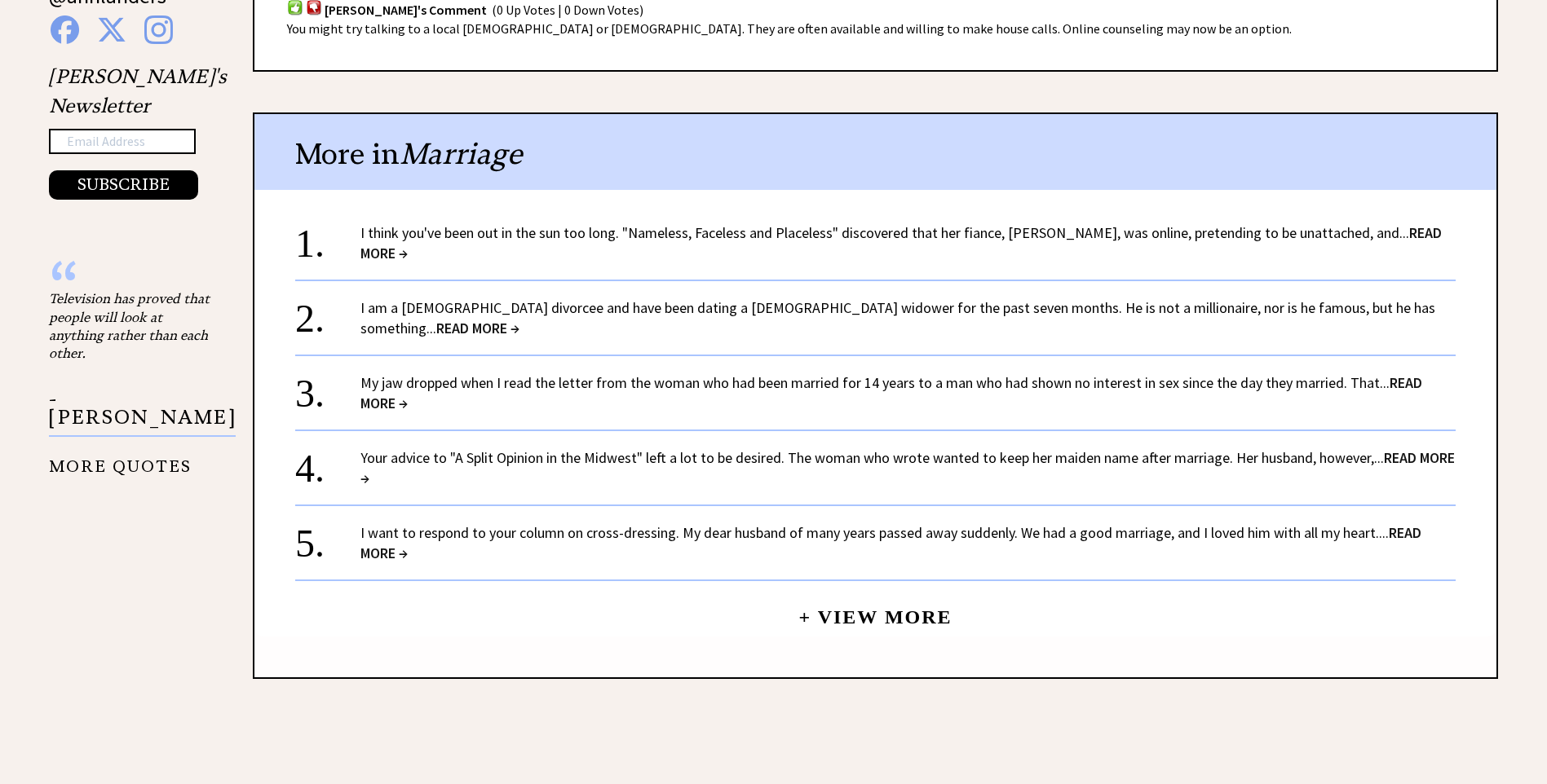
scroll to position [1304, 0]
